Goal: Information Seeking & Learning: Check status

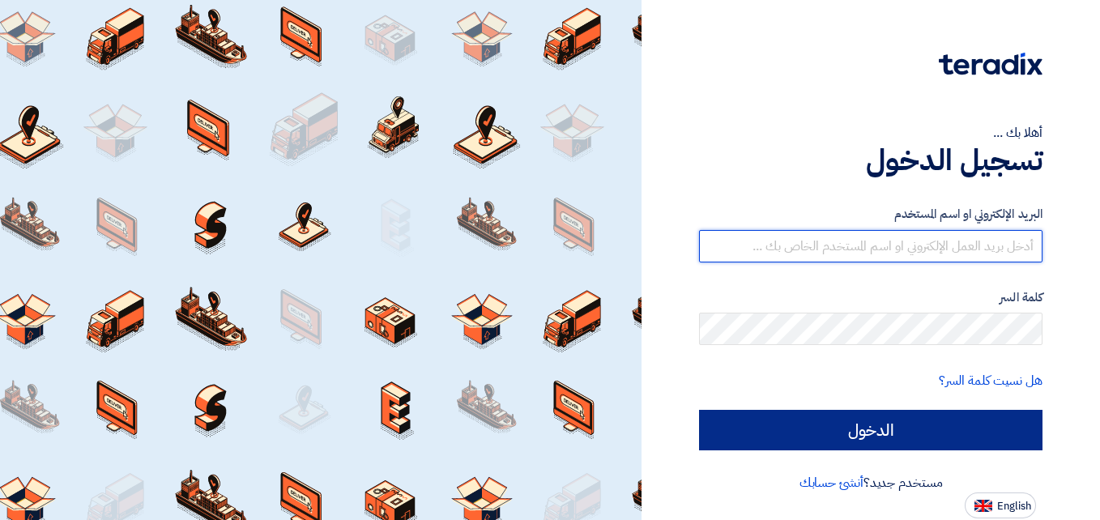
type input "[DOMAIN_NAME][EMAIL_ADDRESS][DOMAIN_NAME]"
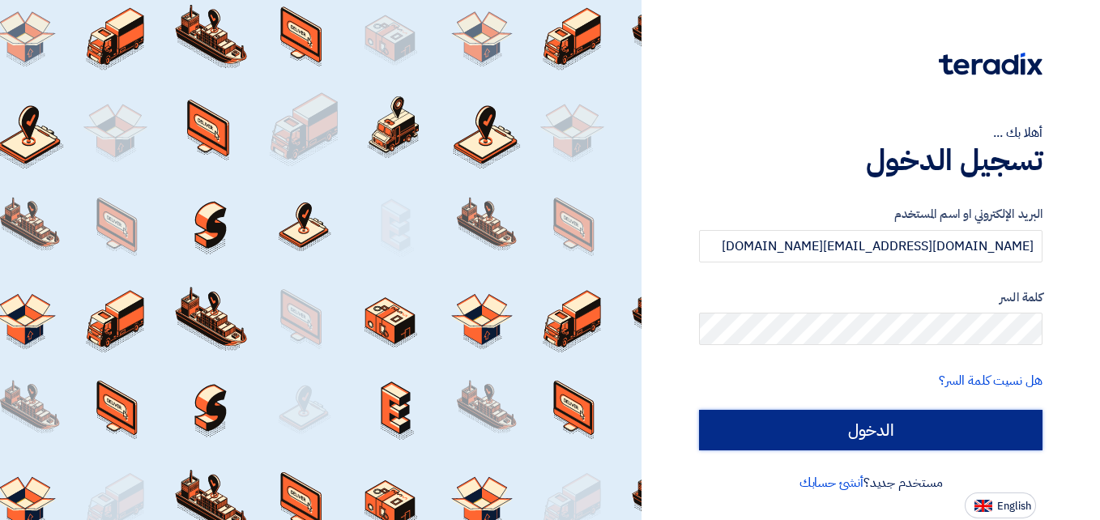
click at [856, 429] on input "الدخول" at bounding box center [871, 430] width 344 height 41
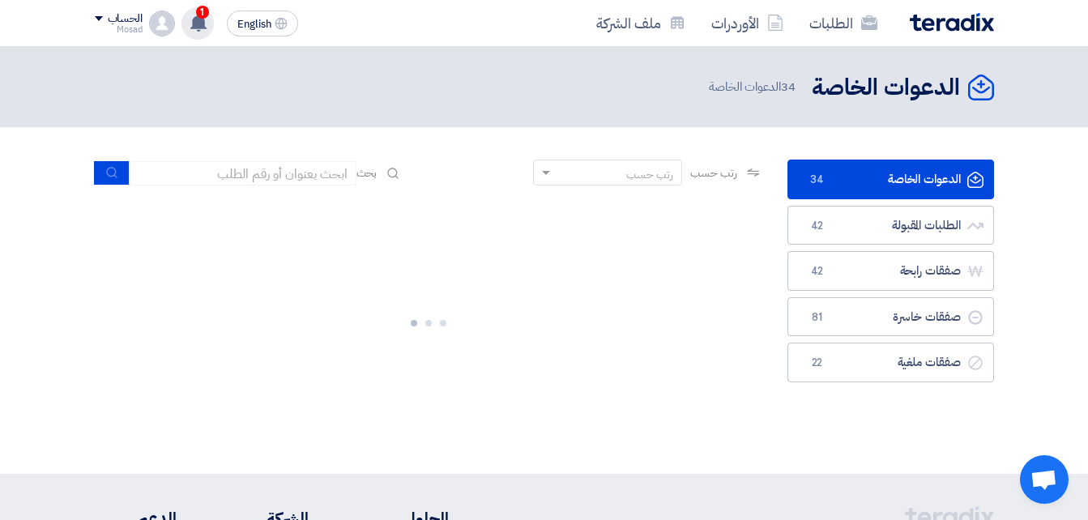
click at [205, 21] on use at bounding box center [198, 23] width 16 height 18
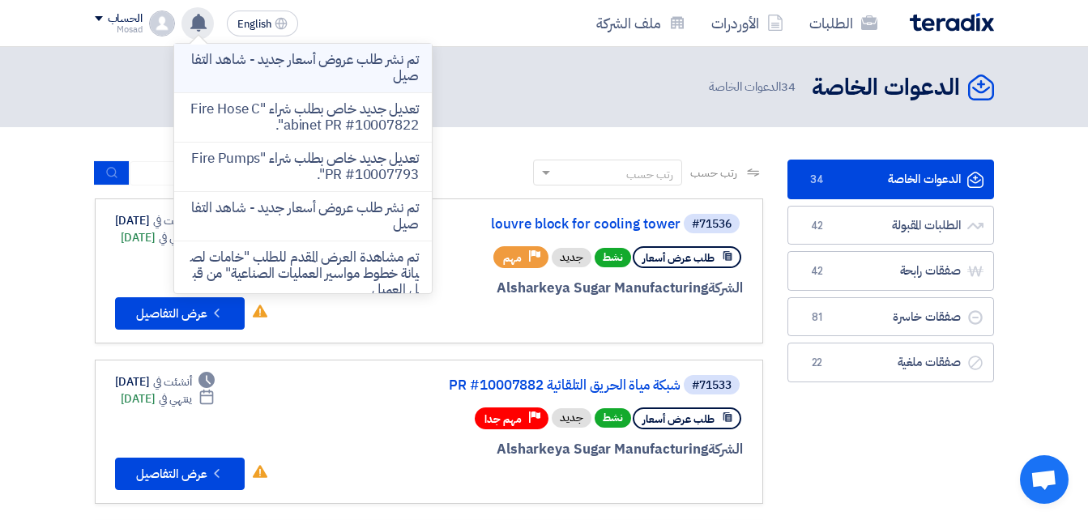
click at [299, 68] on p "تم نشر طلب عروض أسعار جديد - شاهد التفاصيل" at bounding box center [303, 68] width 232 height 32
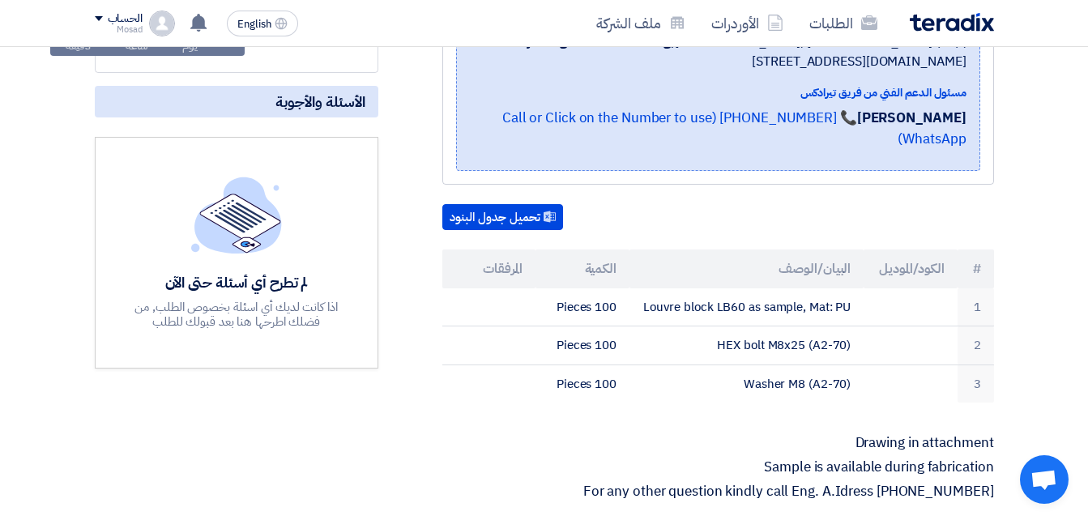
scroll to position [405, 0]
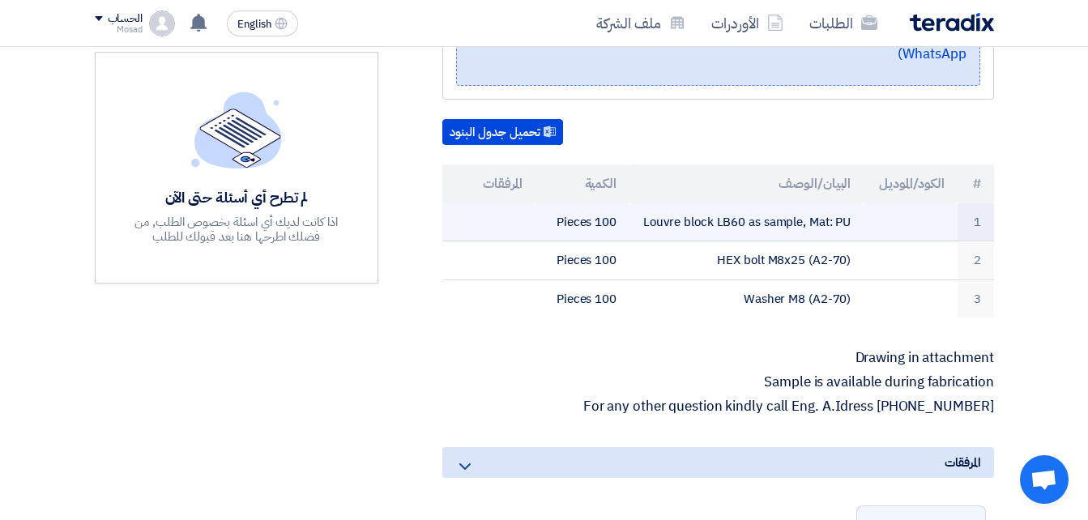
drag, startPoint x: 639, startPoint y: 219, endPoint x: 877, endPoint y: 232, distance: 237.7
click at [877, 232] on tr "1 Louvre block LB60 as sample, Mat: PU 100 Pieces" at bounding box center [718, 222] width 552 height 38
drag, startPoint x: 877, startPoint y: 232, endPoint x: 817, endPoint y: 217, distance: 60.9
copy tr "Louvre block LB60 as sample, Mat: PU"
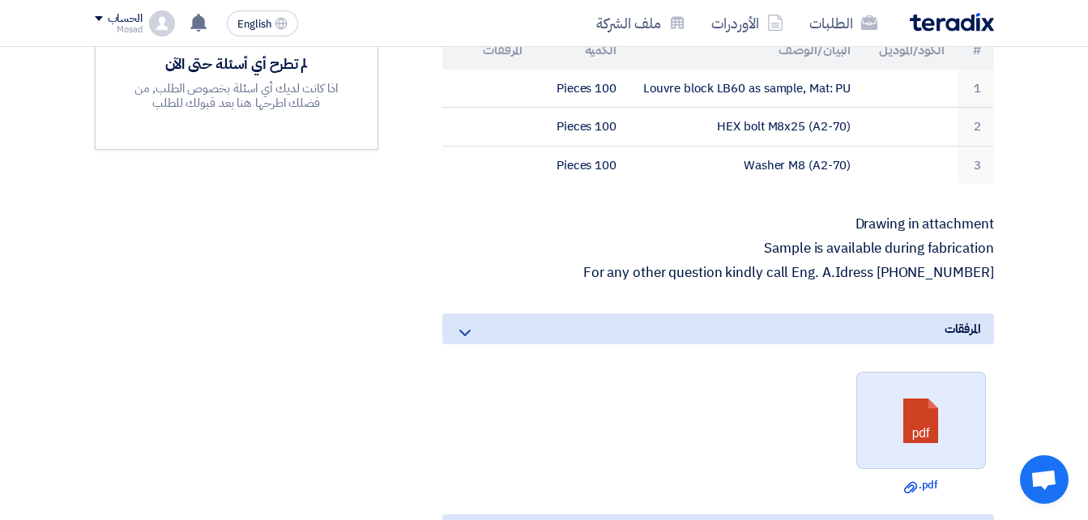
scroll to position [567, 0]
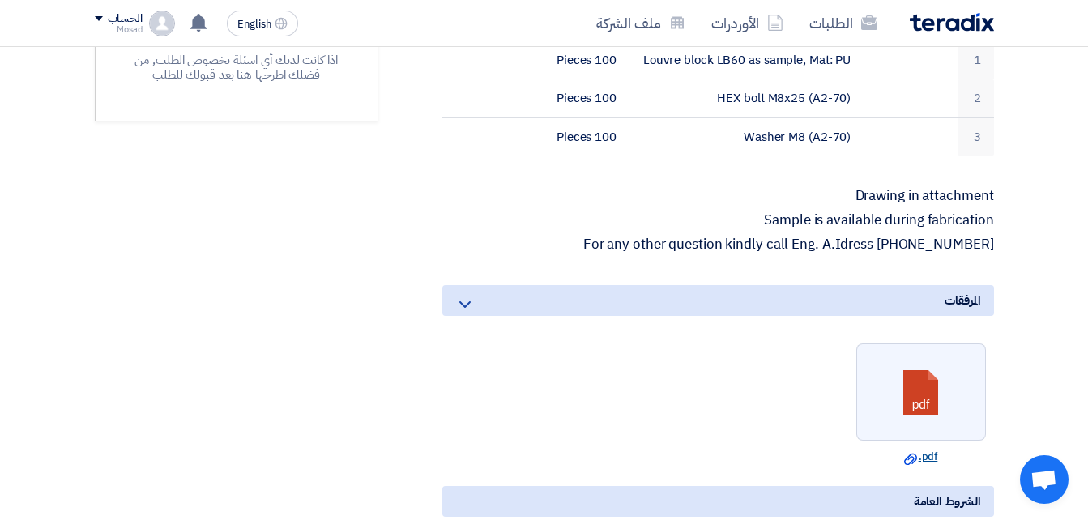
click at [923, 451] on link "Download file .pdf" at bounding box center [921, 457] width 120 height 16
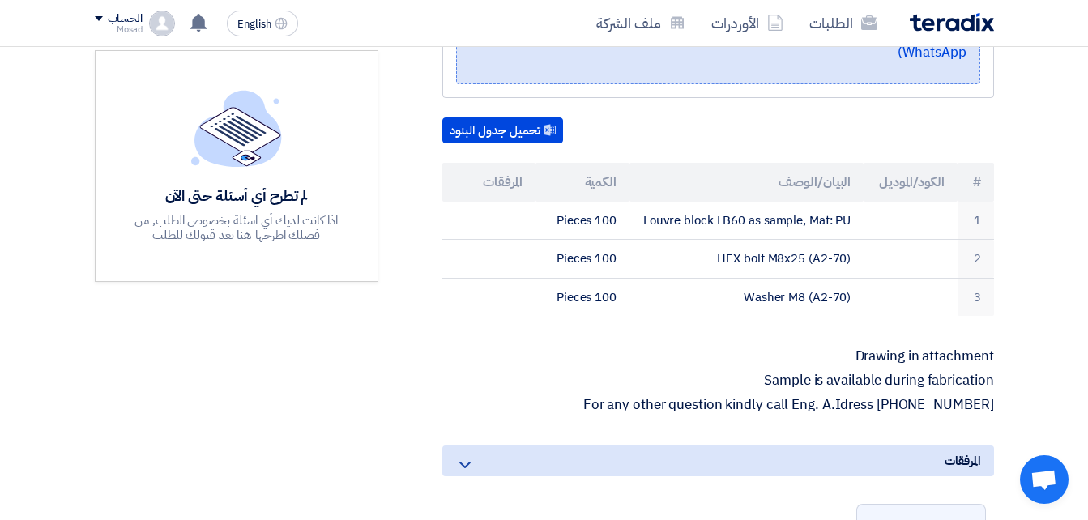
scroll to position [405, 0]
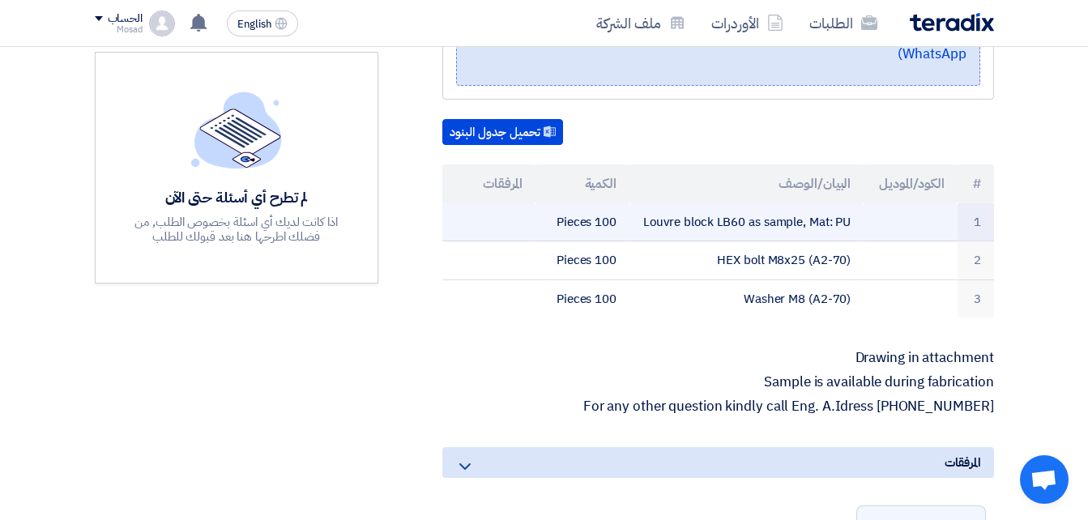
click at [852, 220] on td "Louvre block LB60 as sample, Mat: PU" at bounding box center [746, 222] width 234 height 38
click at [852, 221] on td "Louvre block LB60 as sample, Mat: PU" at bounding box center [746, 222] width 234 height 38
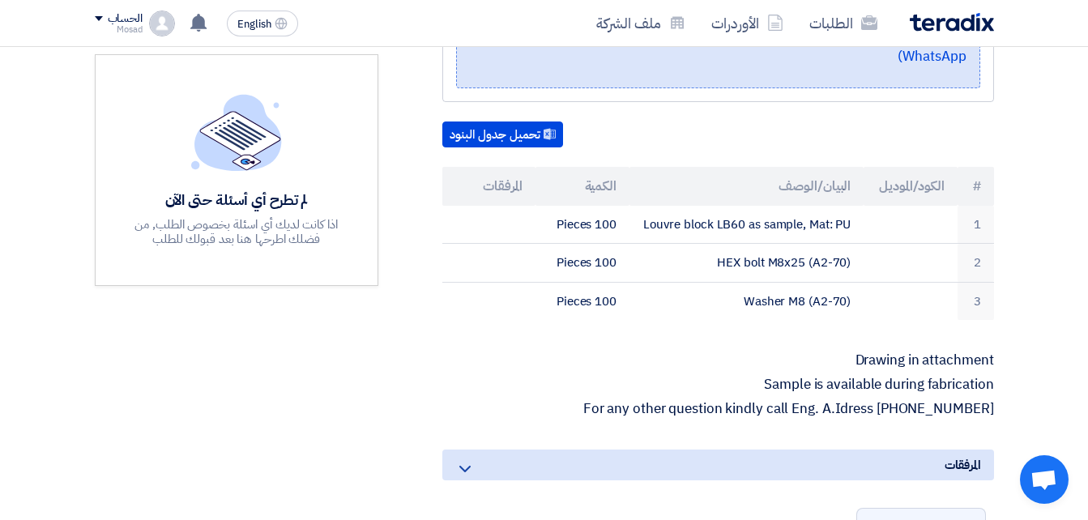
scroll to position [81, 0]
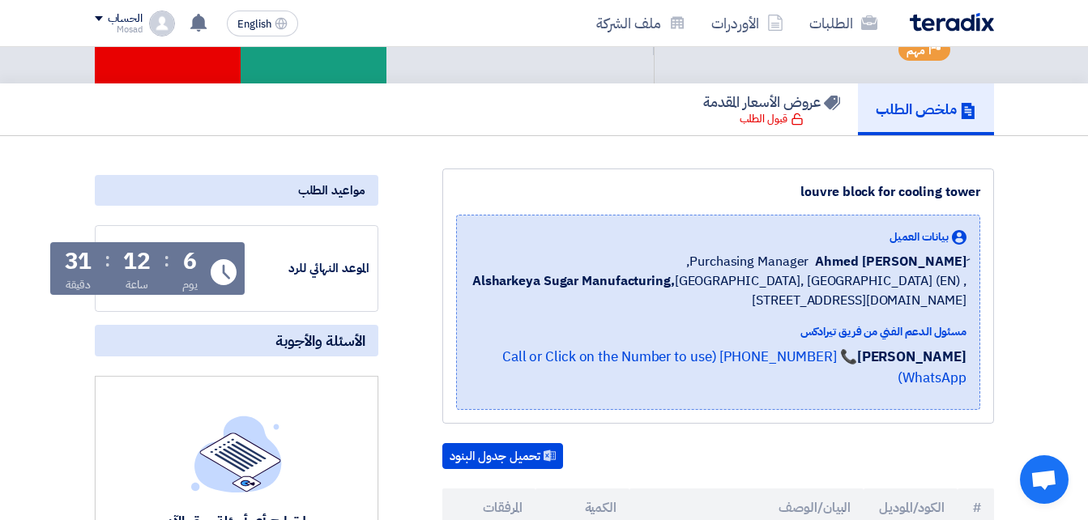
drag, startPoint x: 783, startPoint y: 210, endPoint x: 982, endPoint y: 211, distance: 199.3
click at [982, 211] on div "louvre block for cooling tower بيانات العميل [PERSON_NAME] Purchasing Manager, …" at bounding box center [718, 296] width 552 height 255
drag, startPoint x: 982, startPoint y: 211, endPoint x: 962, endPoint y: 207, distance: 20.7
copy div "louvre block for cooling tower"
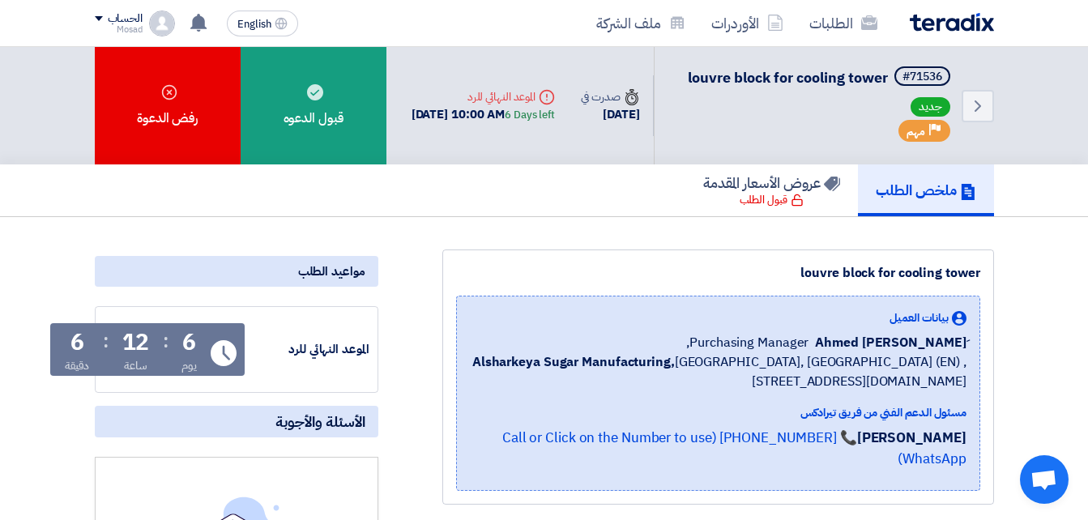
copy div "louvre block for cooling tower"
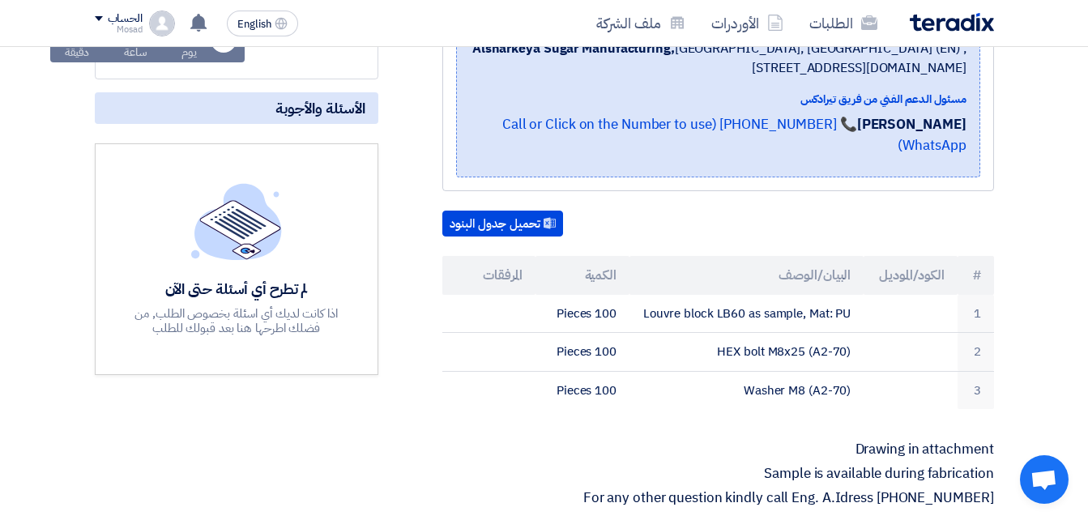
scroll to position [324, 0]
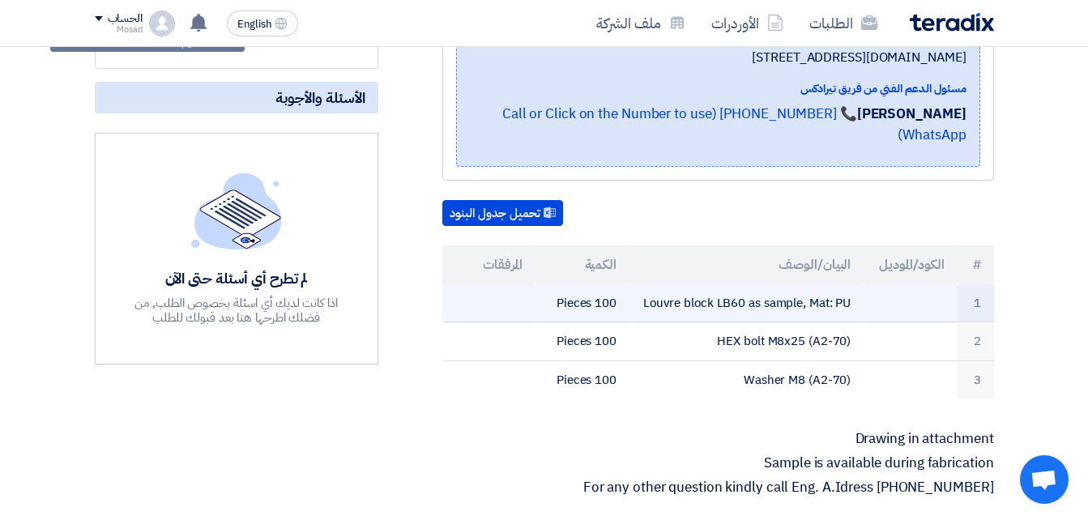
drag, startPoint x: 638, startPoint y: 301, endPoint x: 855, endPoint y: 308, distance: 217.2
click at [855, 308] on td "Louvre block LB60 as sample, Mat: PU" at bounding box center [746, 303] width 234 height 38
drag, startPoint x: 855, startPoint y: 308, endPoint x: 840, endPoint y: 299, distance: 17.1
copy td "Louvre block LB60 as sample, Mat: PU"
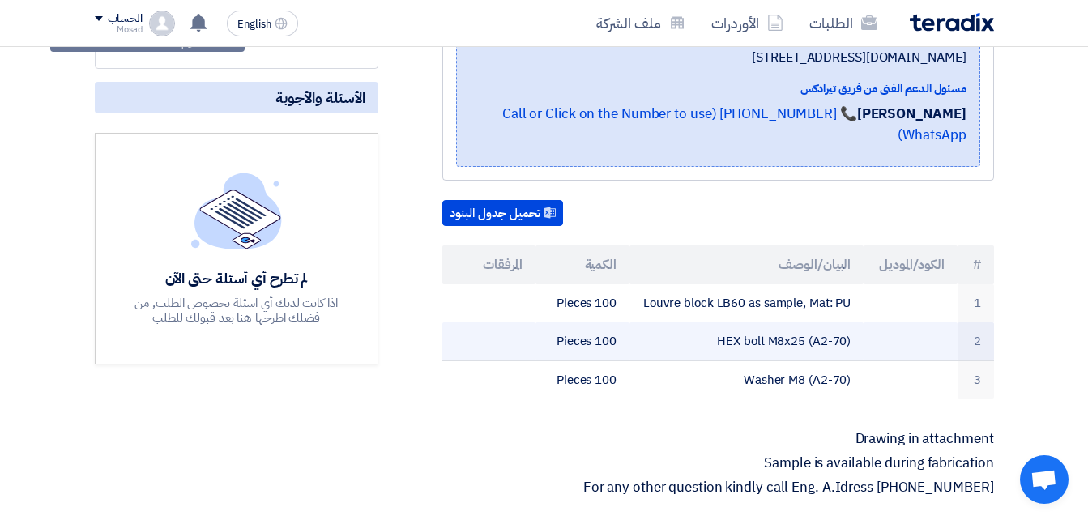
drag, startPoint x: 702, startPoint y: 339, endPoint x: 861, endPoint y: 340, distance: 158.8
click at [861, 340] on td "HEX bolt M8x25 (A2-70)" at bounding box center [746, 341] width 234 height 39
copy td "HEX bolt M8x25 (A2-70)"
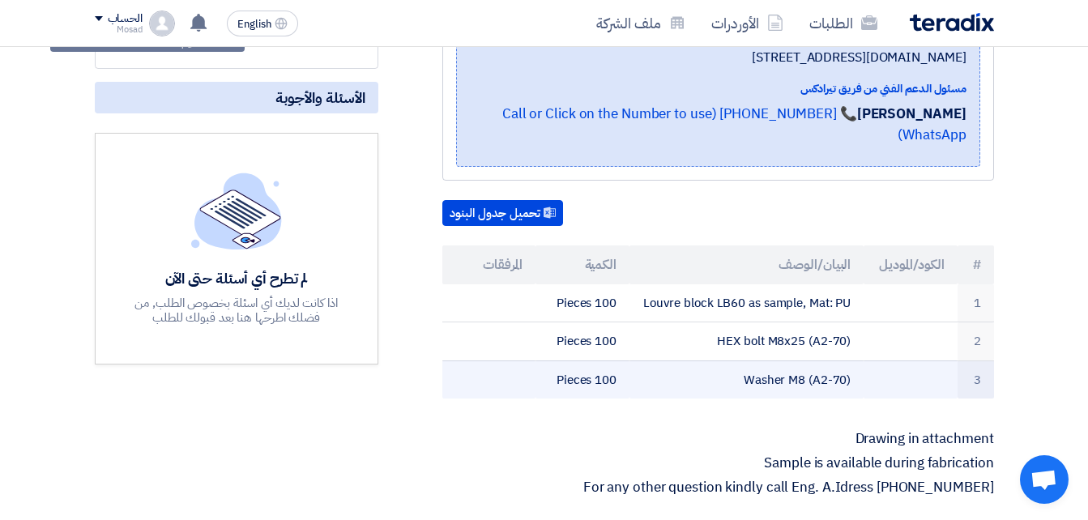
drag, startPoint x: 719, startPoint y: 372, endPoint x: 860, endPoint y: 378, distance: 141.9
click at [860, 378] on td "Washer M8 (A2-70)" at bounding box center [746, 380] width 234 height 38
drag, startPoint x: 860, startPoint y: 378, endPoint x: 832, endPoint y: 377, distance: 28.4
copy td "Washer M8 (A2-70)"
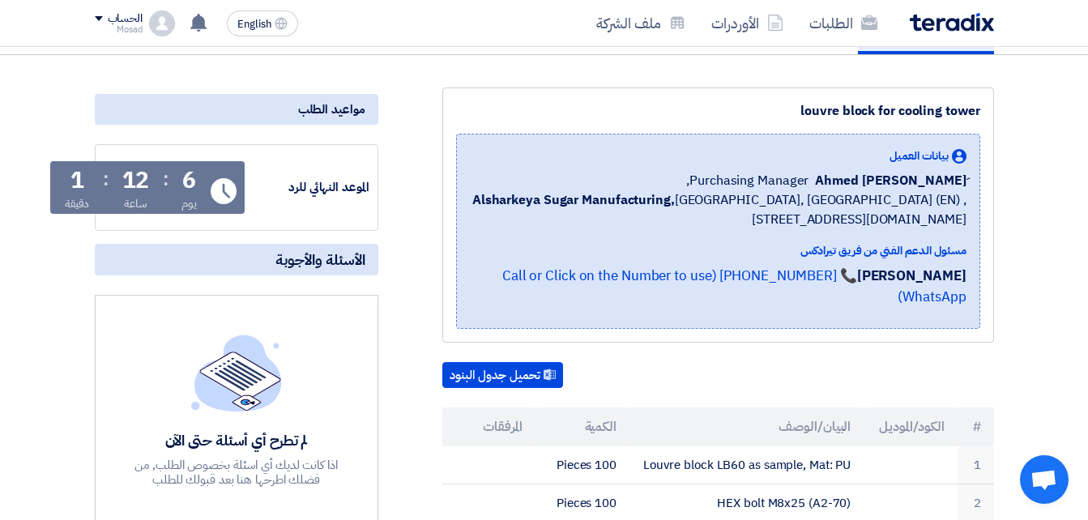
scroll to position [0, 0]
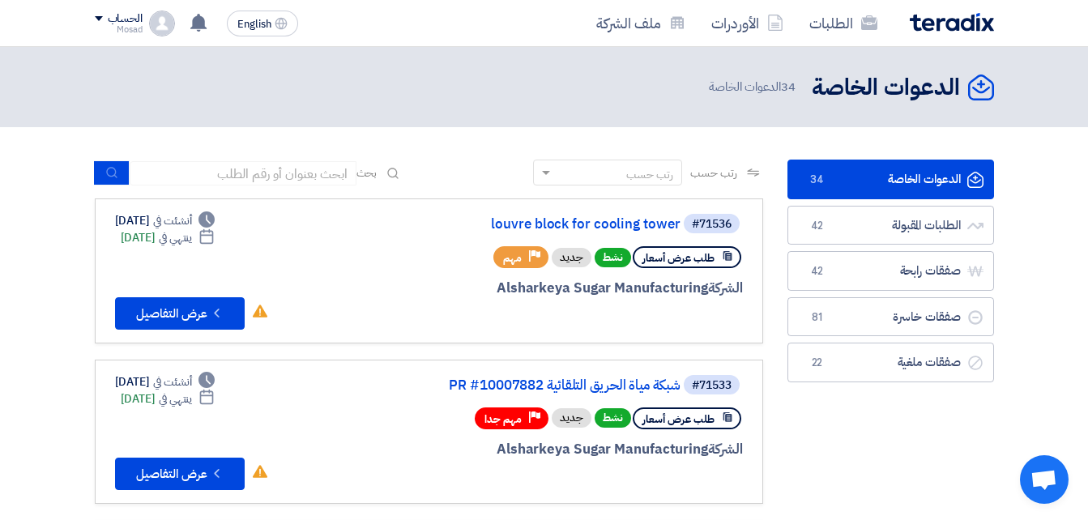
scroll to position [81, 0]
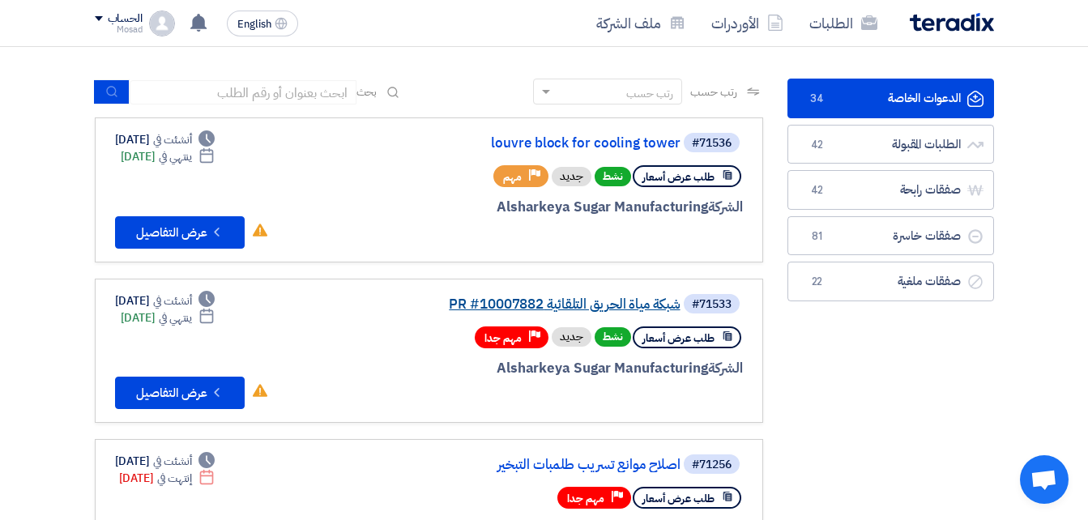
click at [497, 300] on link "شبكة مياة الحريق التلقائية PR #10007882" at bounding box center [518, 304] width 324 height 15
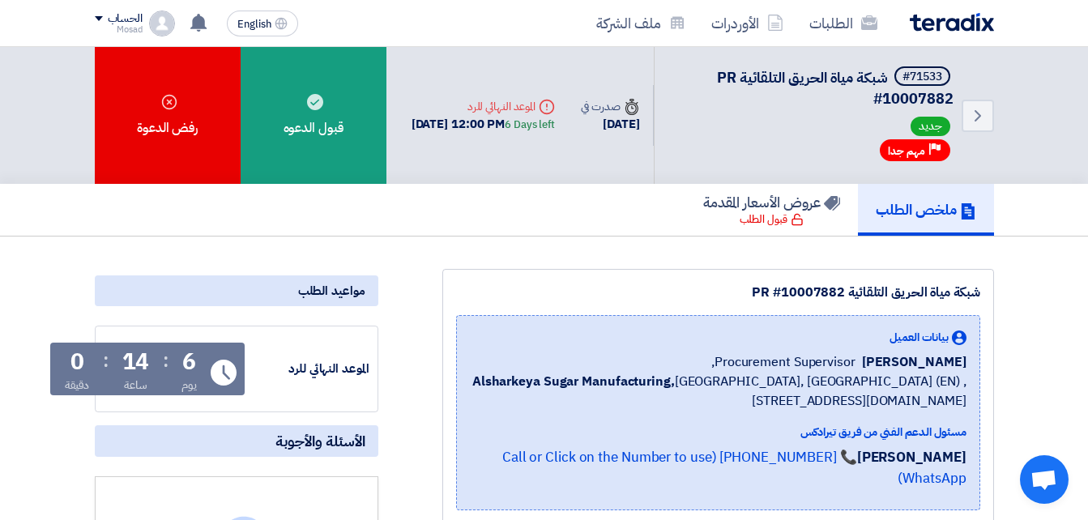
drag, startPoint x: 727, startPoint y: 284, endPoint x: 1007, endPoint y: 280, distance: 280.3
drag, startPoint x: 1007, startPoint y: 280, endPoint x: 915, endPoint y: 292, distance: 92.3
copy div "شبكة مياة الحريق التلقائية PR #10007882"
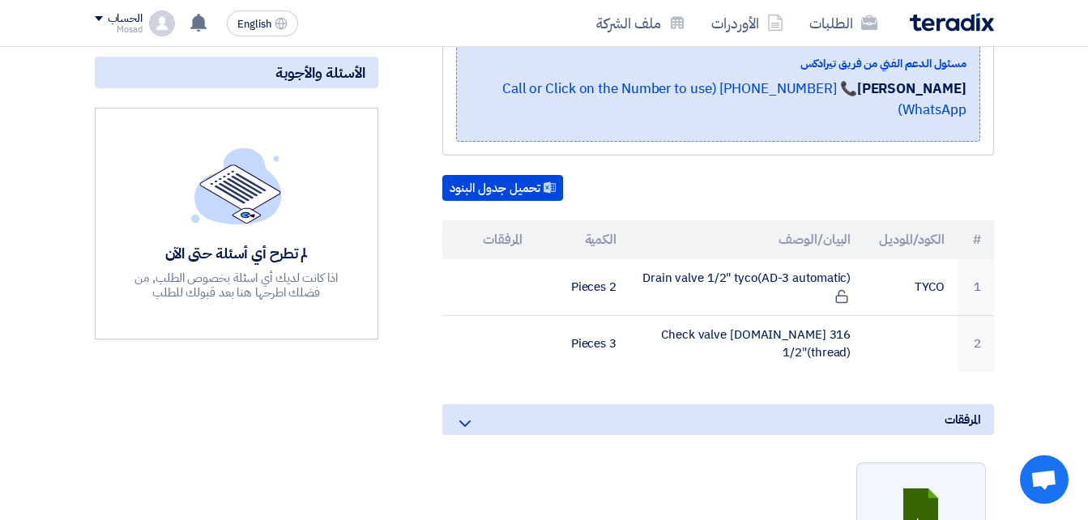
scroll to position [405, 0]
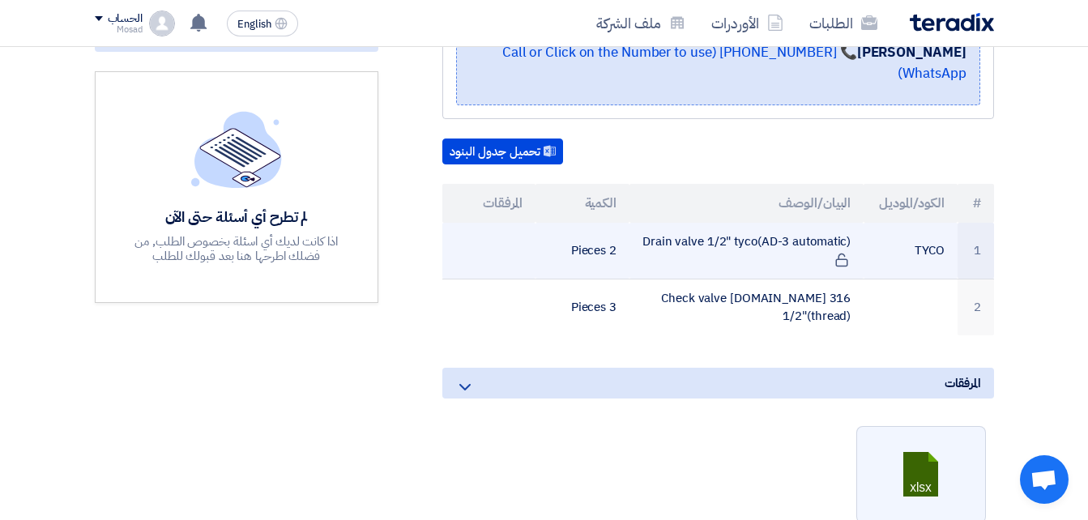
drag, startPoint x: 630, startPoint y: 215, endPoint x: 851, endPoint y: 228, distance: 221.5
click at [851, 228] on td "Drain valve 1/2" tyco(AD-3 automatic)" at bounding box center [746, 251] width 234 height 57
drag, startPoint x: 851, startPoint y: 228, endPoint x: 836, endPoint y: 222, distance: 16.7
copy td "Drain valve 1/2" tyco(AD-3 automatic)"
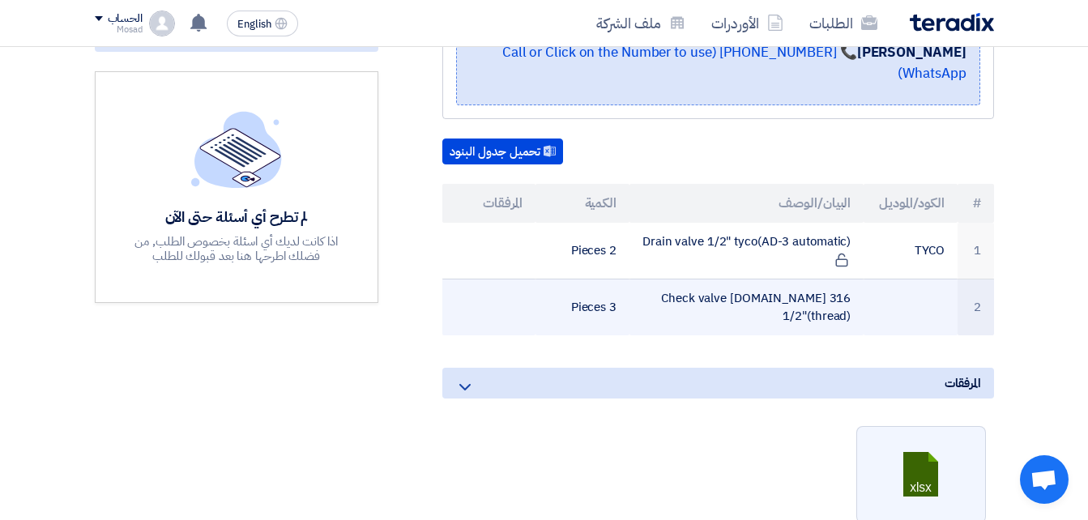
drag, startPoint x: 650, startPoint y: 280, endPoint x: 874, endPoint y: 273, distance: 224.5
click at [874, 279] on tr "2 Check valve [DOMAIN_NAME] 316 1/2"(thread) 3 Pieces" at bounding box center [718, 307] width 552 height 57
drag, startPoint x: 874, startPoint y: 273, endPoint x: 832, endPoint y: 278, distance: 42.4
copy tr "Check valve [DOMAIN_NAME] 316 1/2"(thread)"
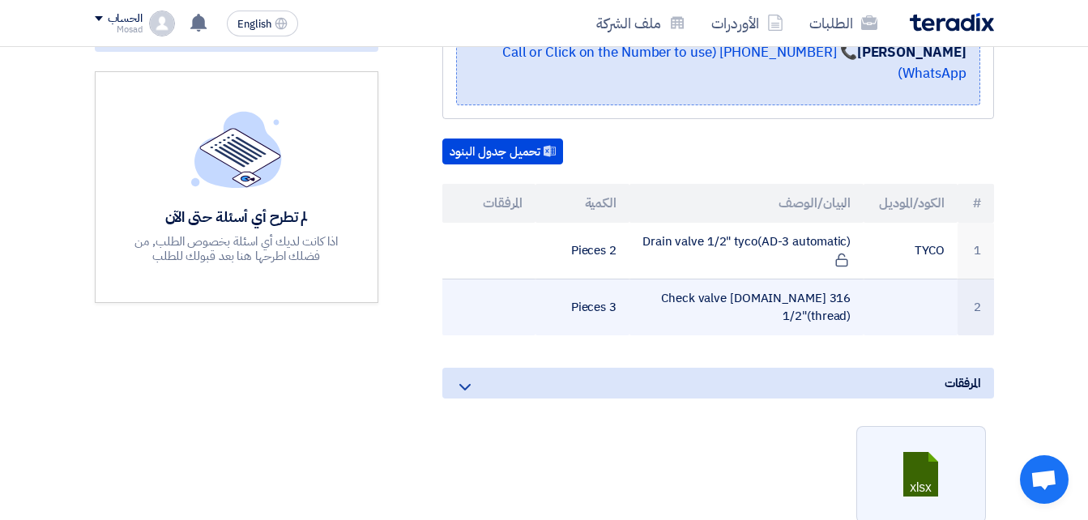
scroll to position [0, 0]
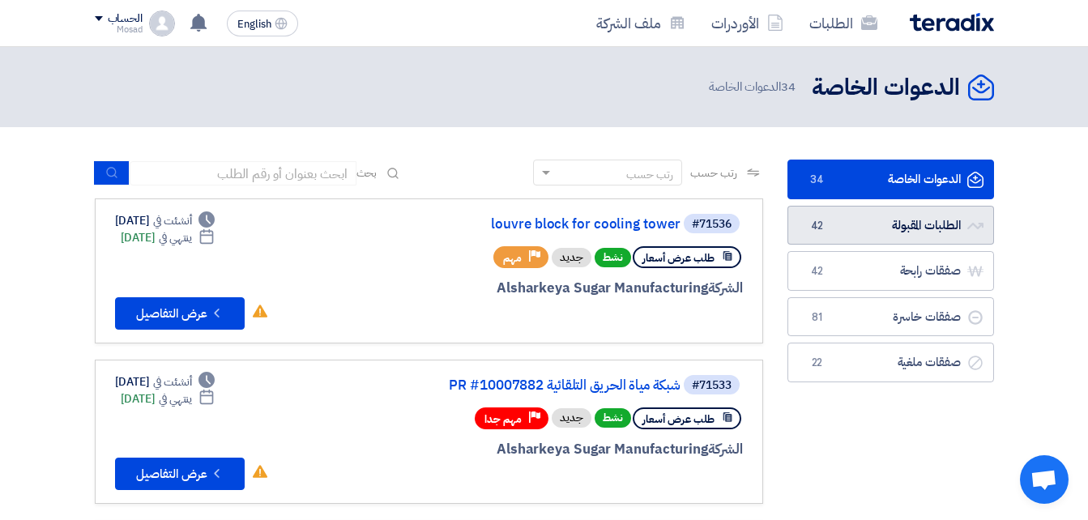
click at [905, 227] on link "الطلبات المقبولة الطلبات المقبولة 42" at bounding box center [890, 226] width 207 height 40
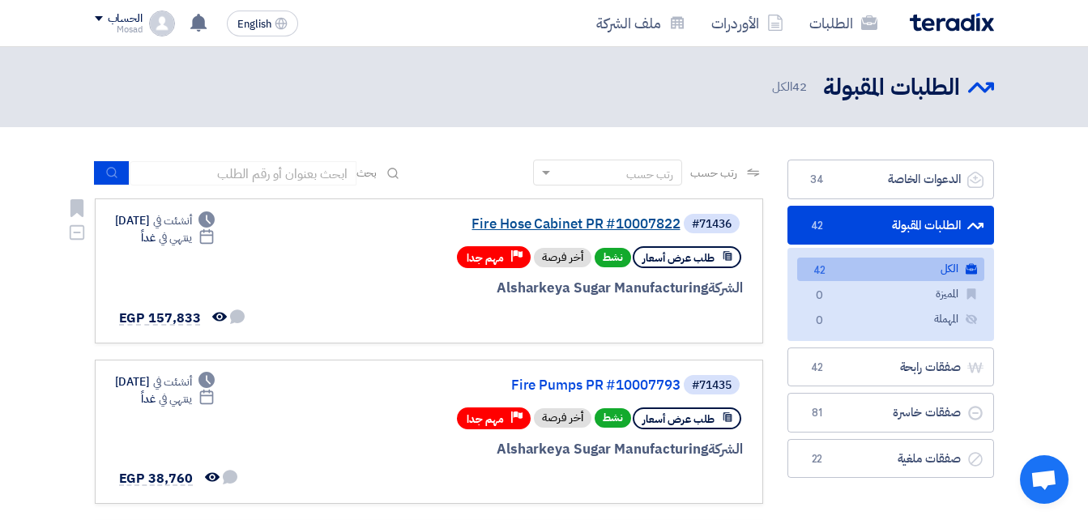
click at [589, 218] on link "Fire Hose Cabinet PR #10007822" at bounding box center [518, 224] width 324 height 15
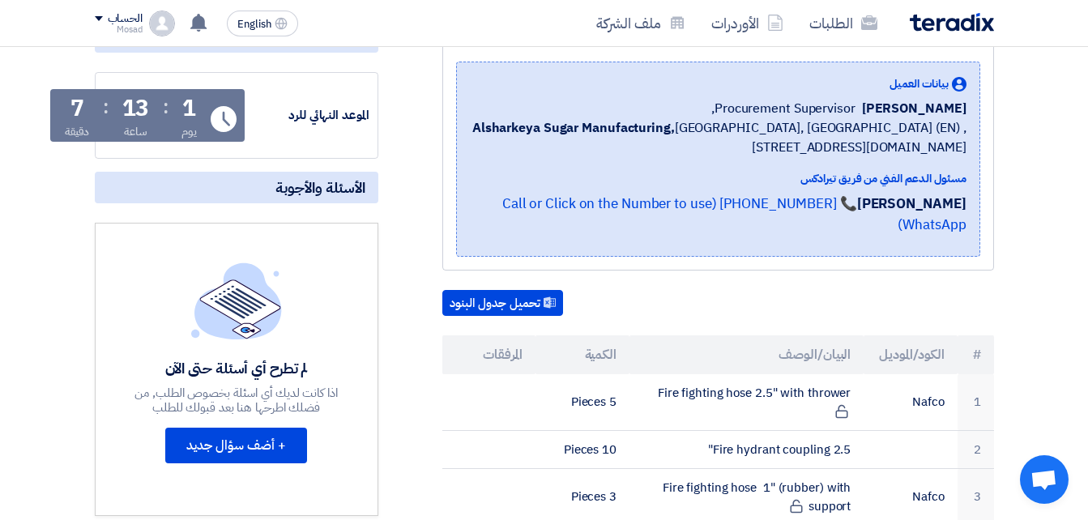
scroll to position [81, 0]
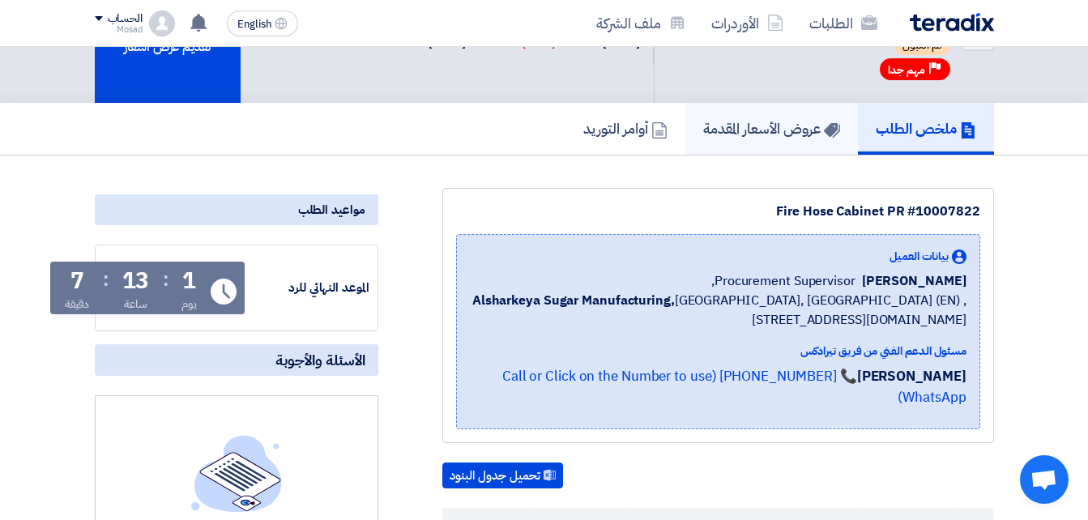
click at [768, 132] on h5 "عروض الأسعار المقدمة" at bounding box center [771, 128] width 137 height 19
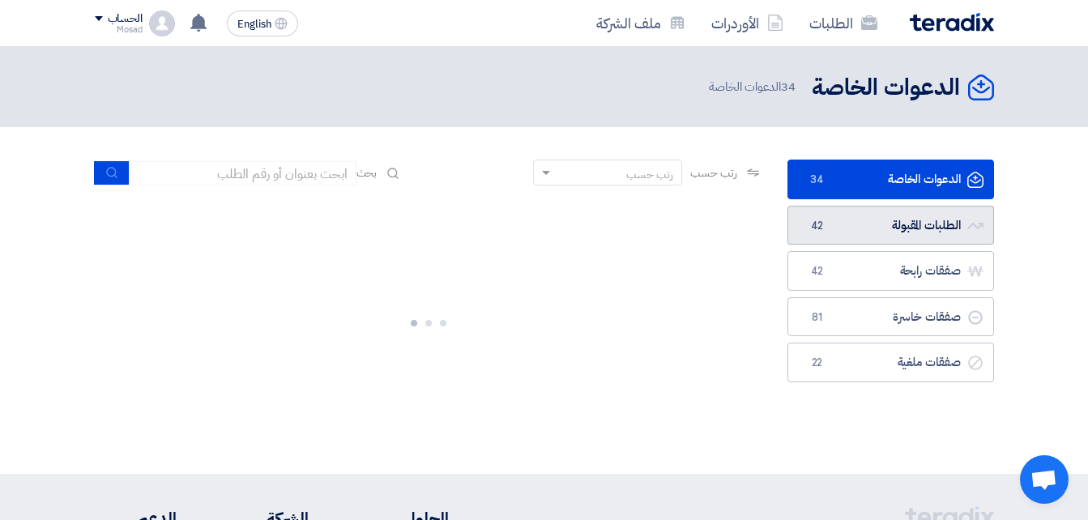
click at [846, 220] on link "الطلبات المقبولة الطلبات المقبولة 42" at bounding box center [890, 226] width 207 height 40
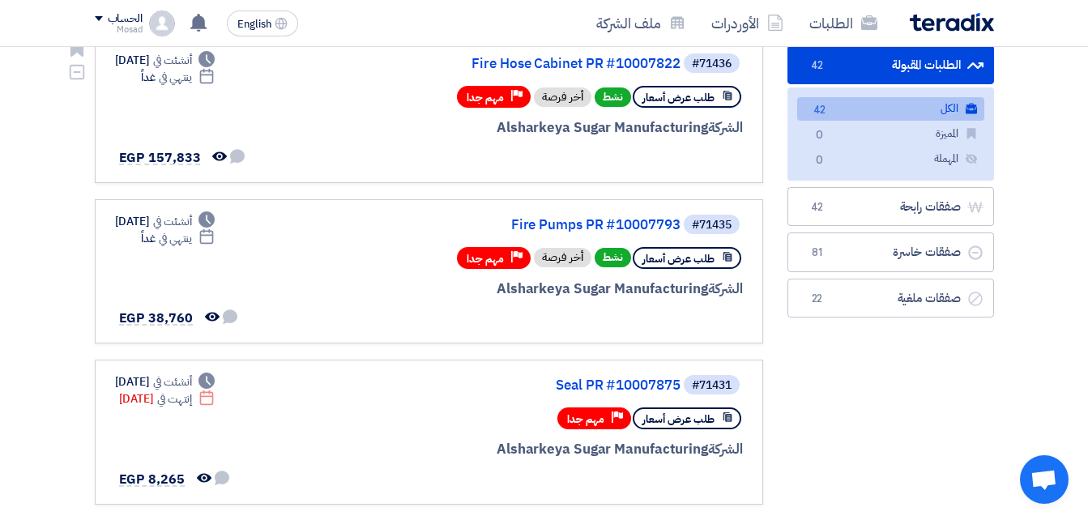
scroll to position [162, 0]
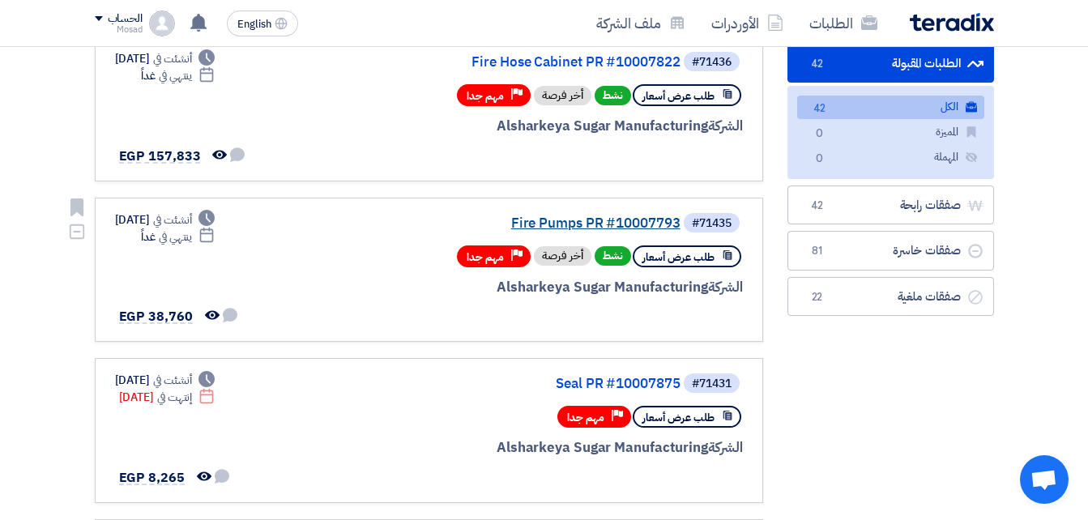
click at [636, 223] on link "Fire Pumps PR #10007793" at bounding box center [518, 223] width 324 height 15
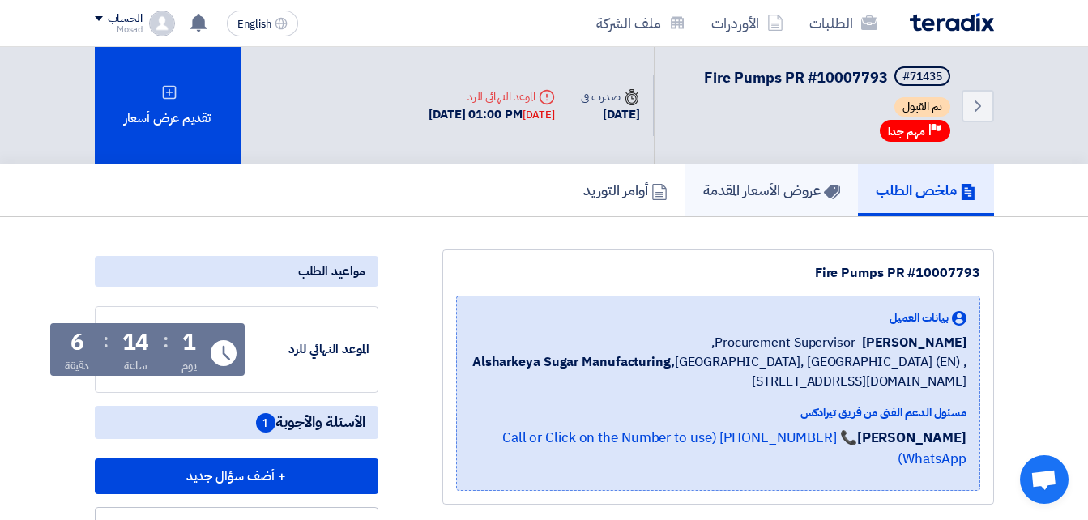
click at [776, 181] on h5 "عروض الأسعار المقدمة" at bounding box center [771, 190] width 137 height 19
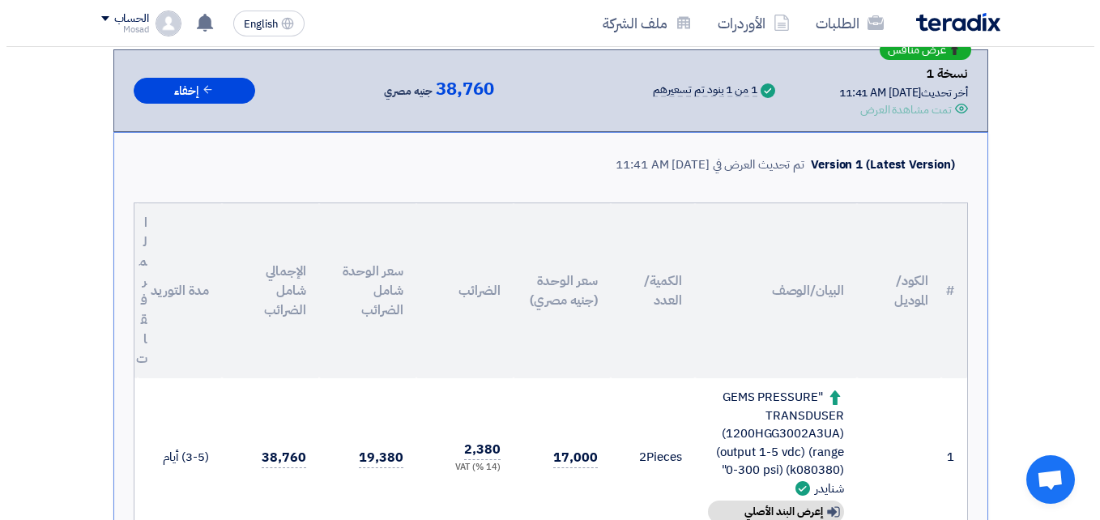
scroll to position [405, 0]
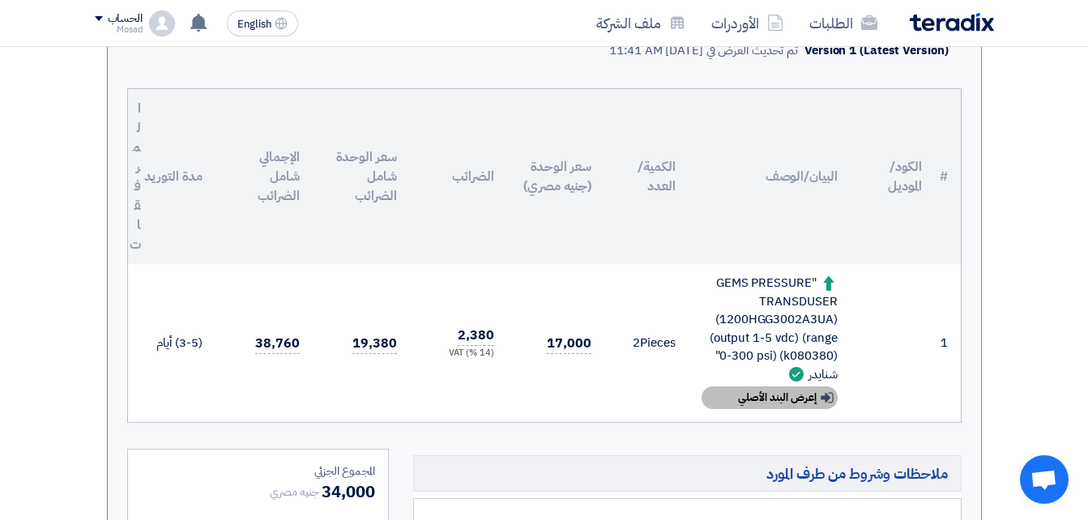
click at [752, 396] on div "Show details إعرض البند الأصلي" at bounding box center [770, 397] width 136 height 23
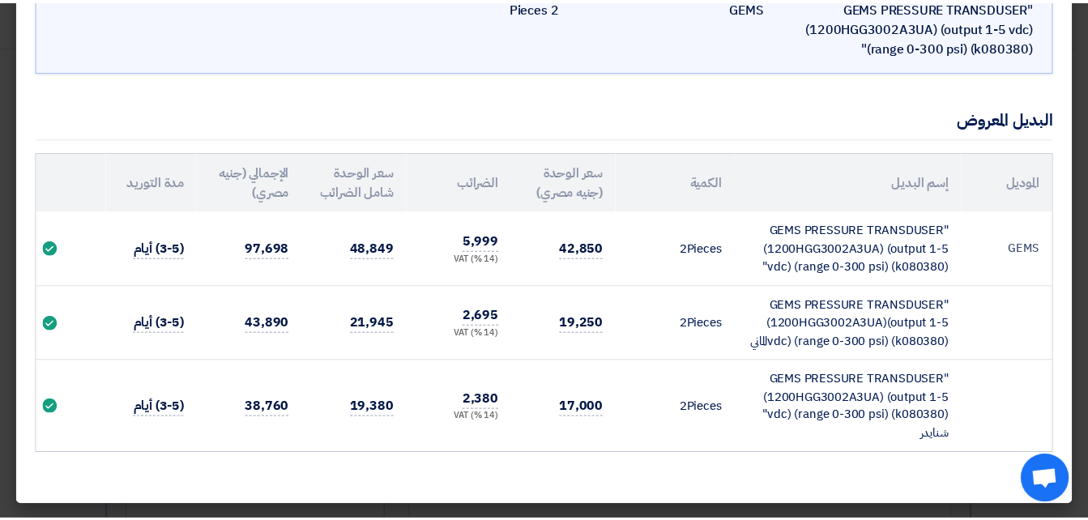
scroll to position [0, 0]
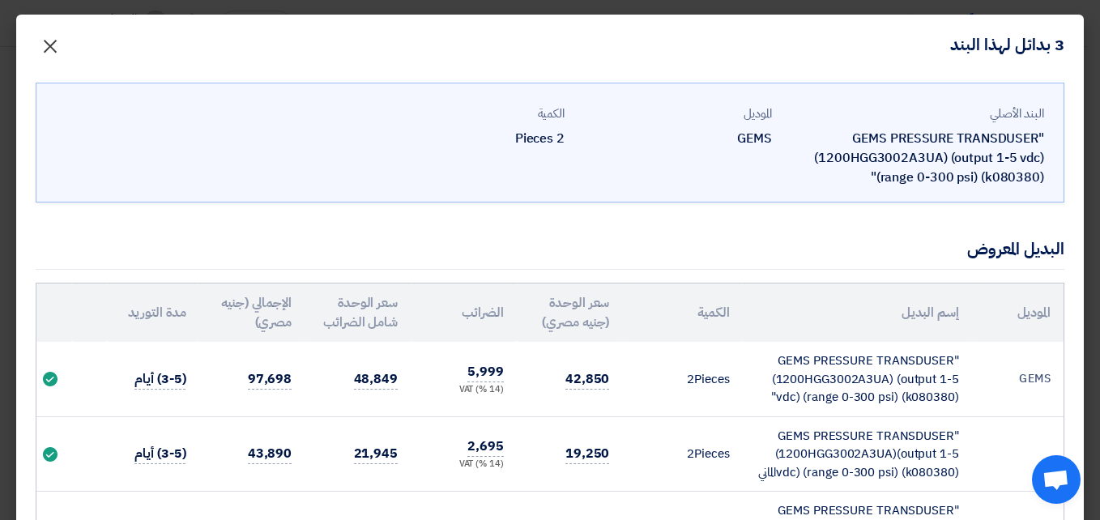
click at [60, 45] on span "×" at bounding box center [50, 45] width 19 height 49
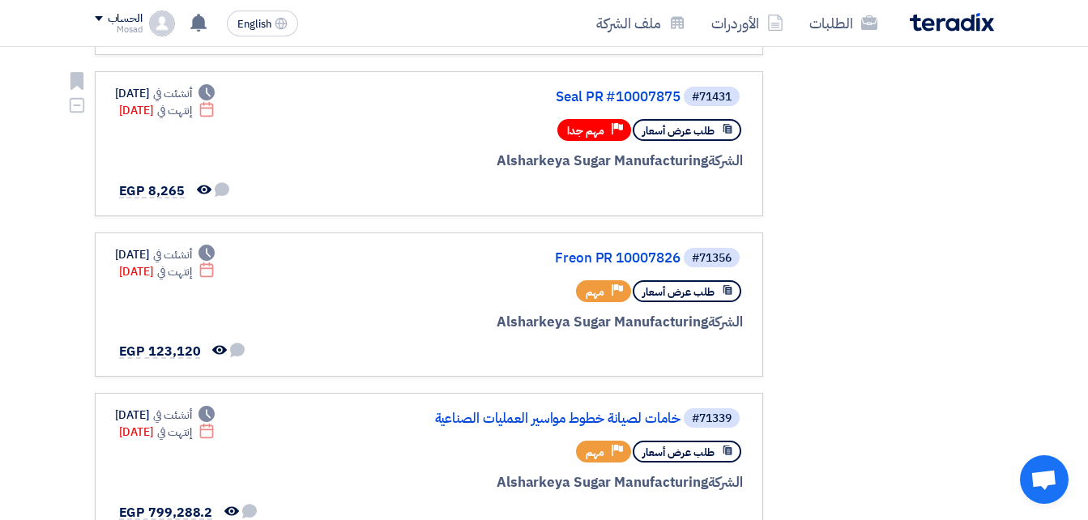
scroll to position [486, 0]
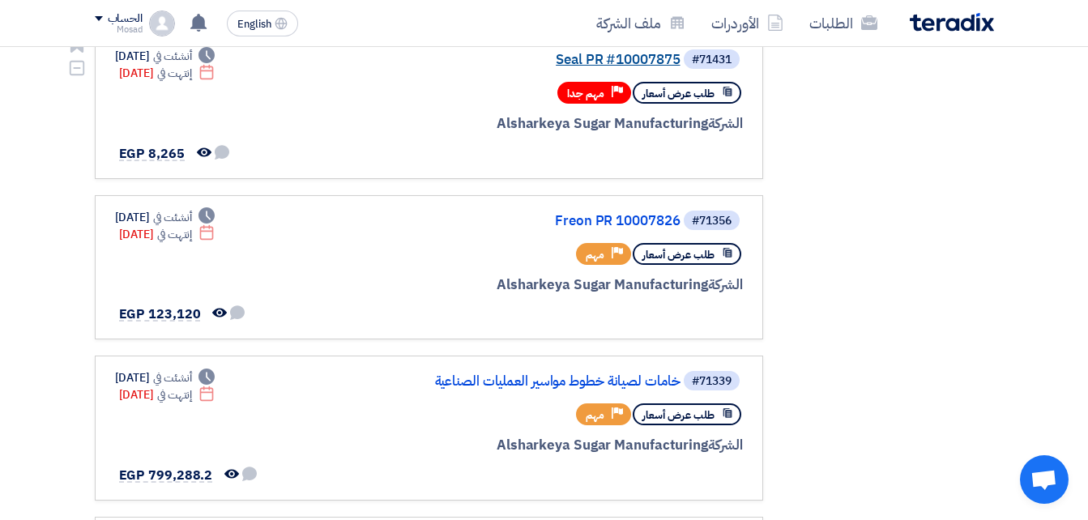
click at [621, 59] on link "Seal PR #10007875" at bounding box center [518, 60] width 324 height 15
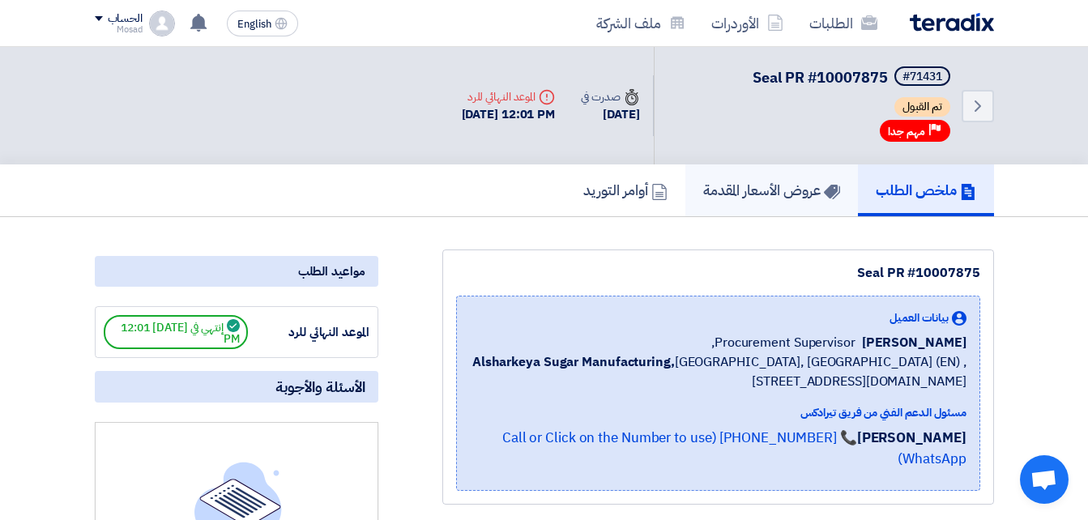
click at [783, 190] on h5 "عروض الأسعار المقدمة" at bounding box center [771, 190] width 137 height 19
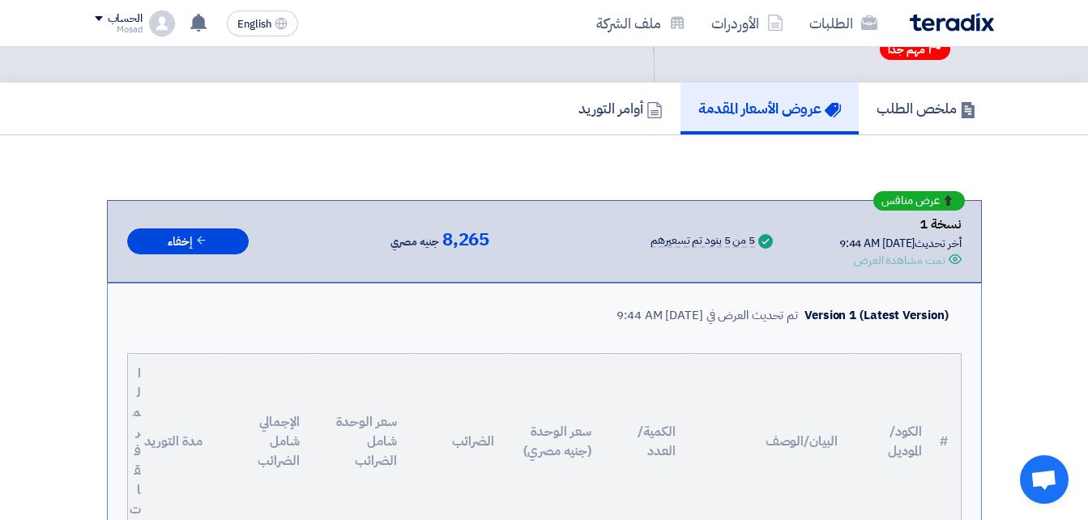
scroll to position [81, 0]
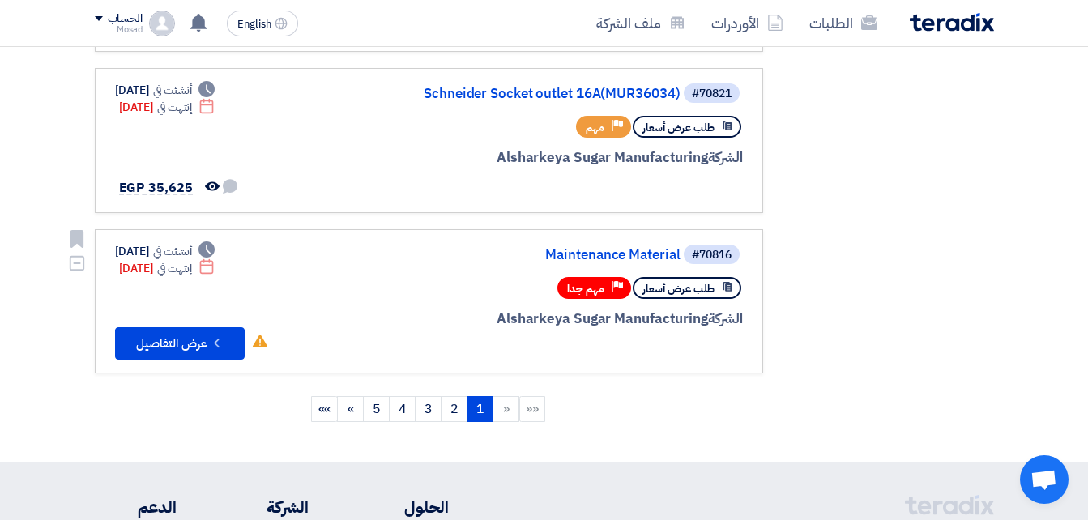
scroll to position [1458, 0]
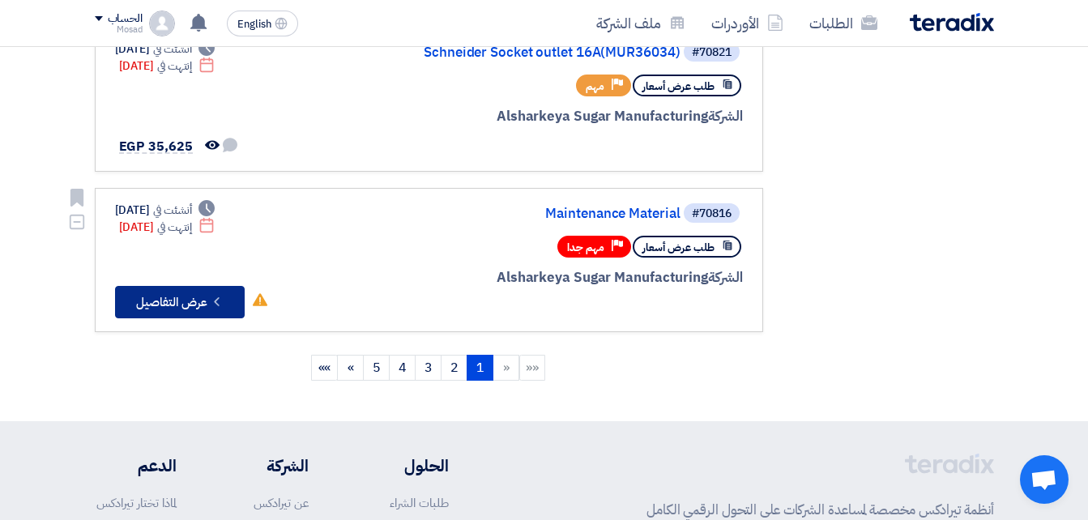
click at [177, 302] on button "Check details عرض التفاصيل" at bounding box center [180, 302] width 130 height 32
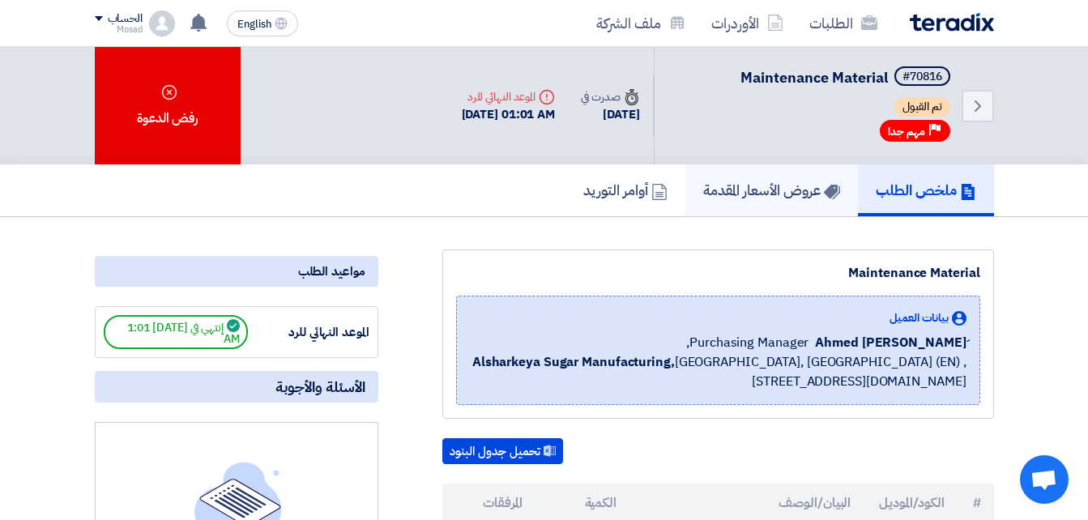
click at [799, 185] on h5 "عروض الأسعار المقدمة" at bounding box center [771, 190] width 137 height 19
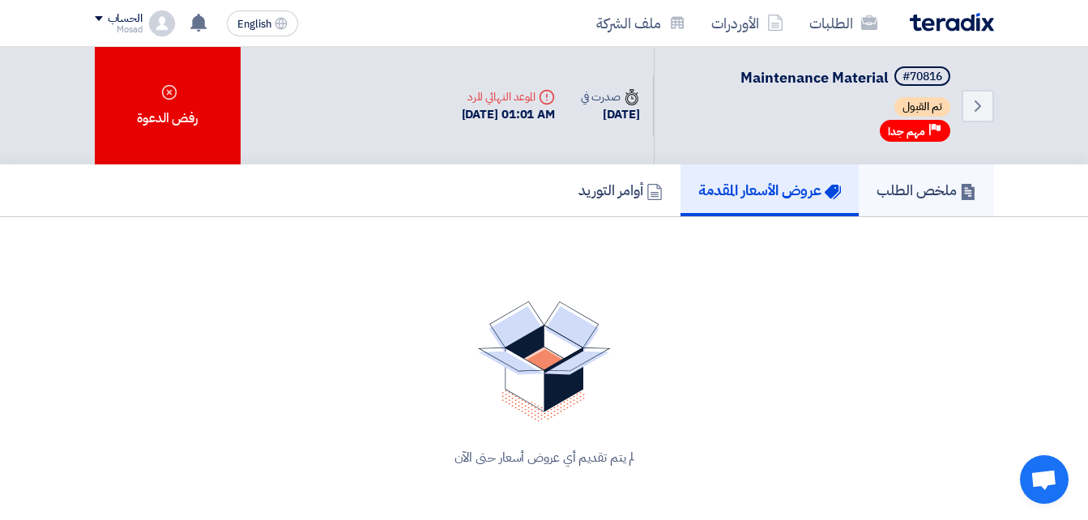
click at [946, 189] on h5 "ملخص الطلب" at bounding box center [927, 190] width 100 height 19
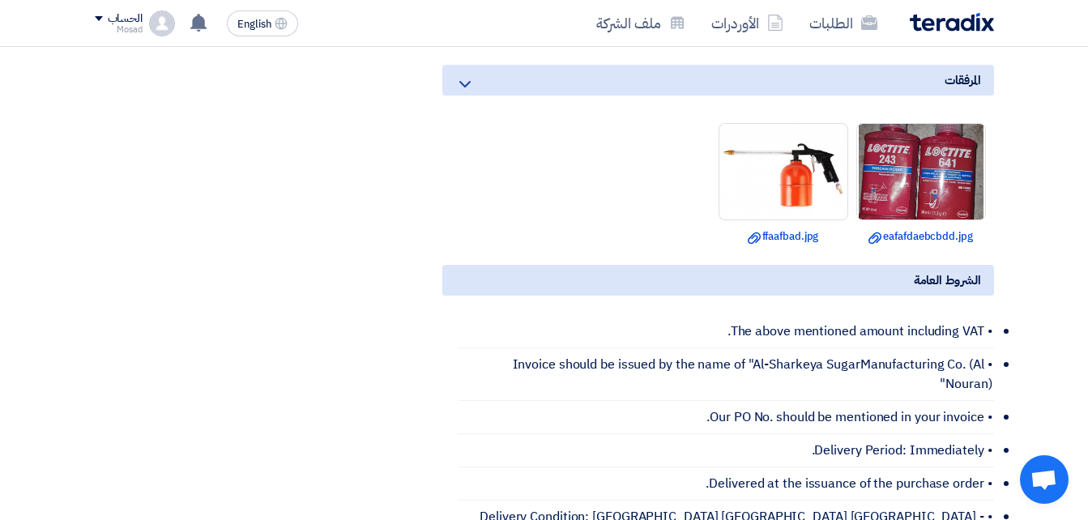
scroll to position [729, 0]
